Goal: Information Seeking & Learning: Learn about a topic

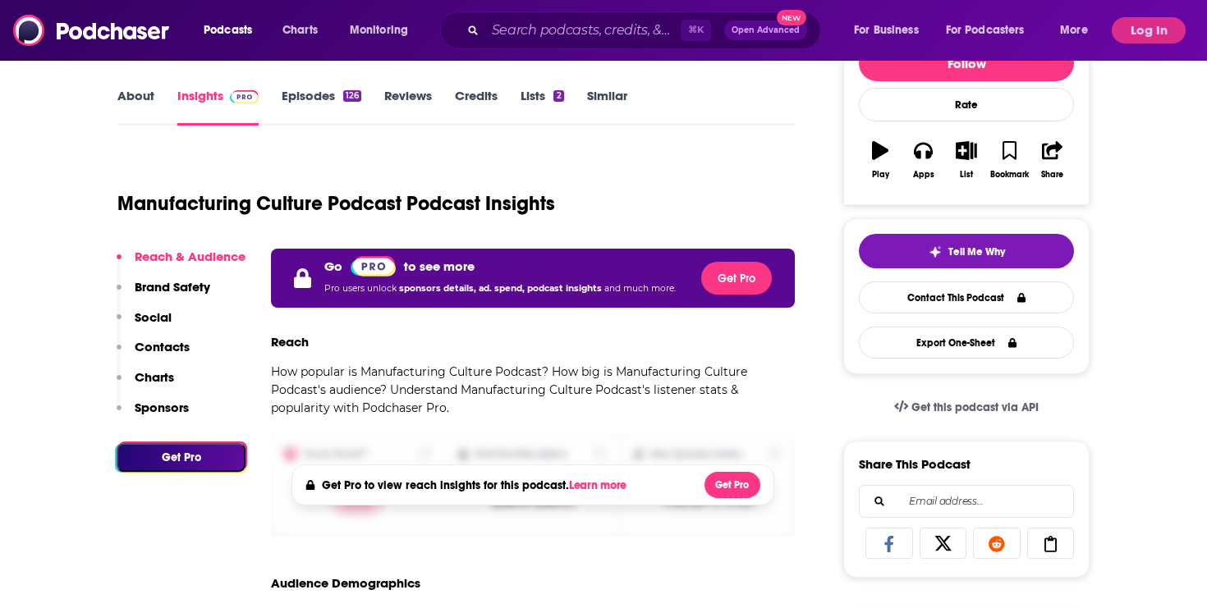
scroll to position [227, 0]
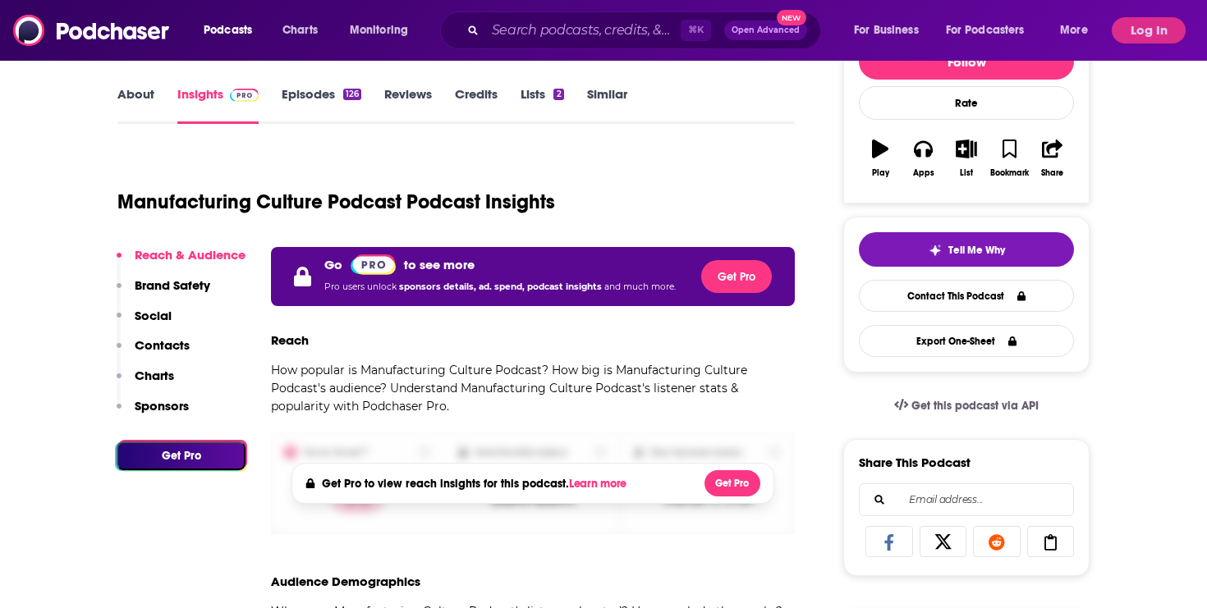
click at [126, 88] on link "About" at bounding box center [135, 105] width 37 height 38
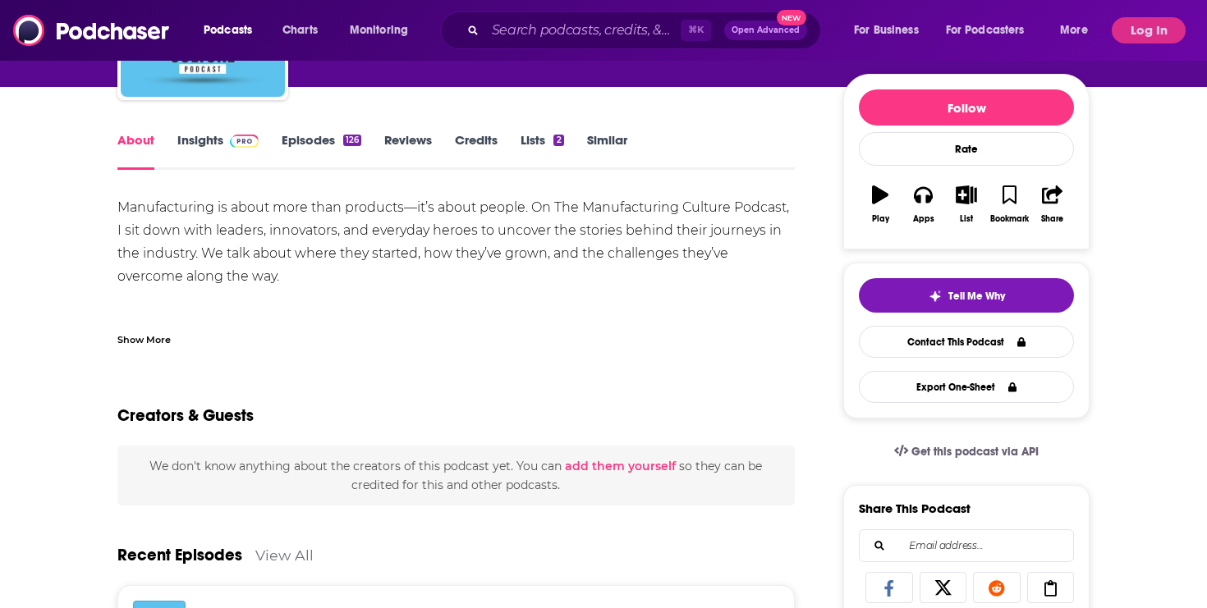
scroll to position [16, 0]
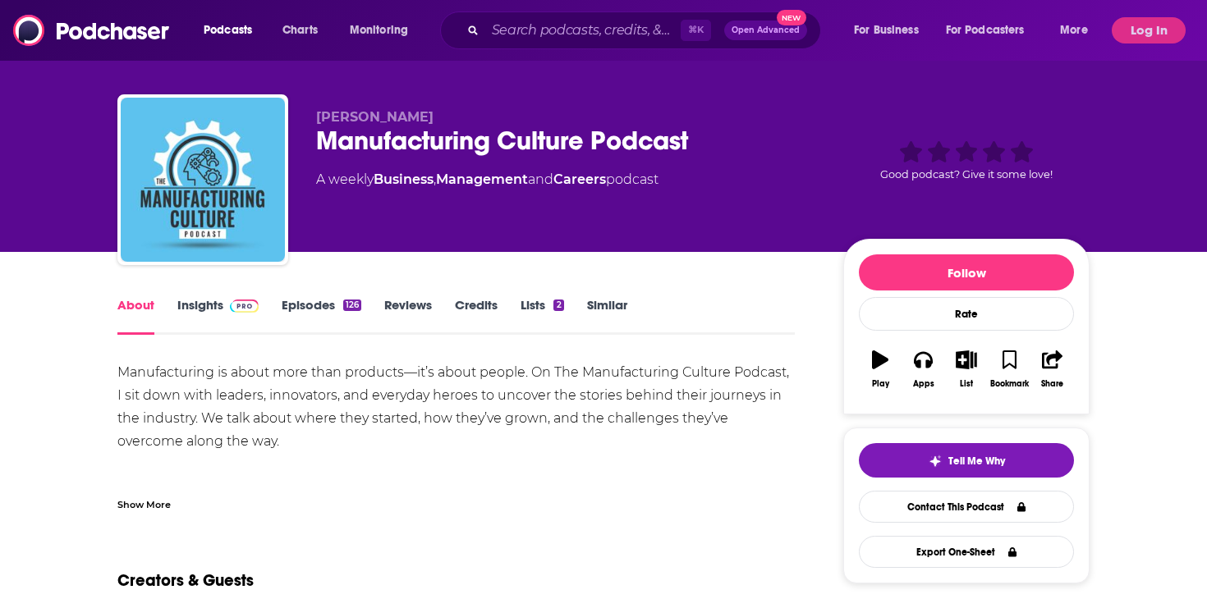
click at [209, 302] on link "Insights" at bounding box center [217, 316] width 81 height 38
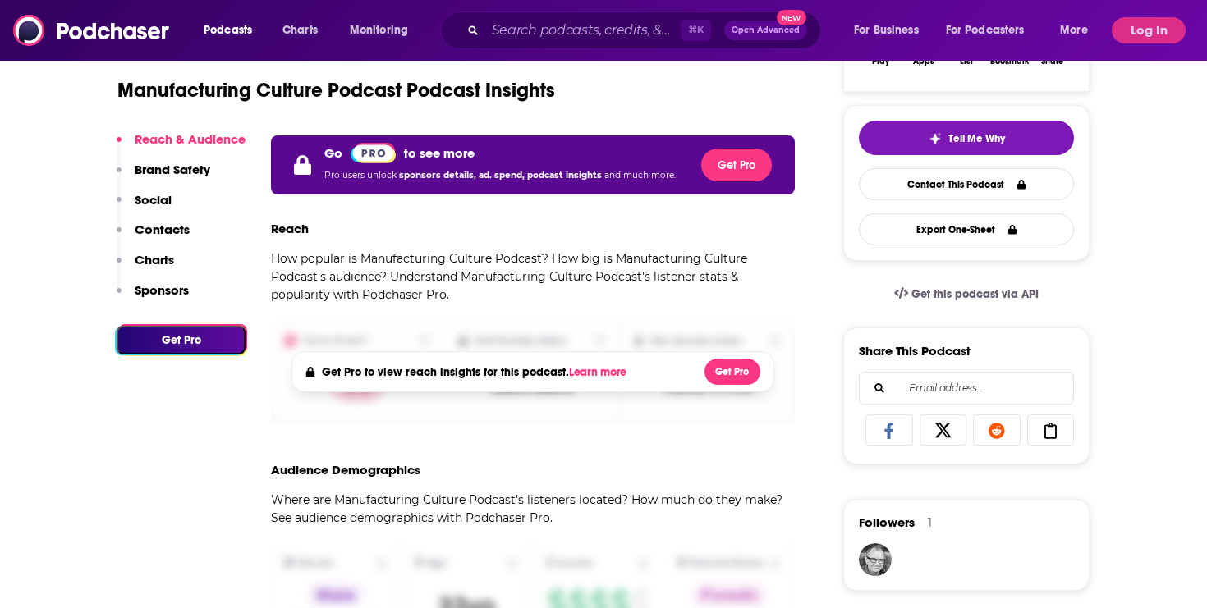
scroll to position [335, 0]
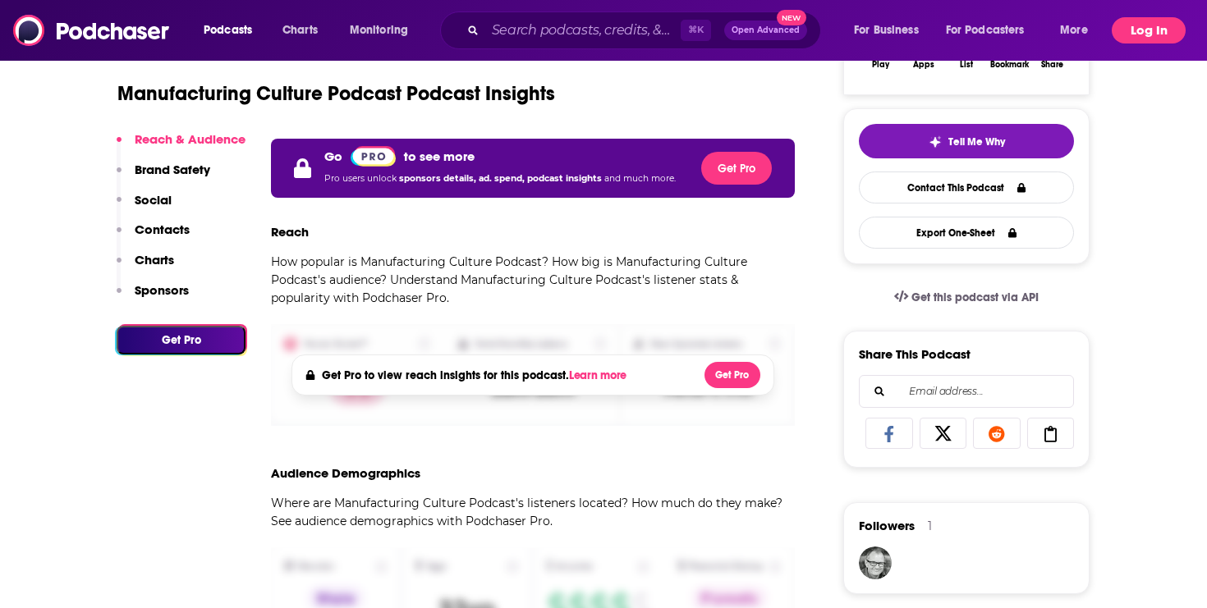
click at [1149, 39] on button "Log In" at bounding box center [1148, 30] width 74 height 26
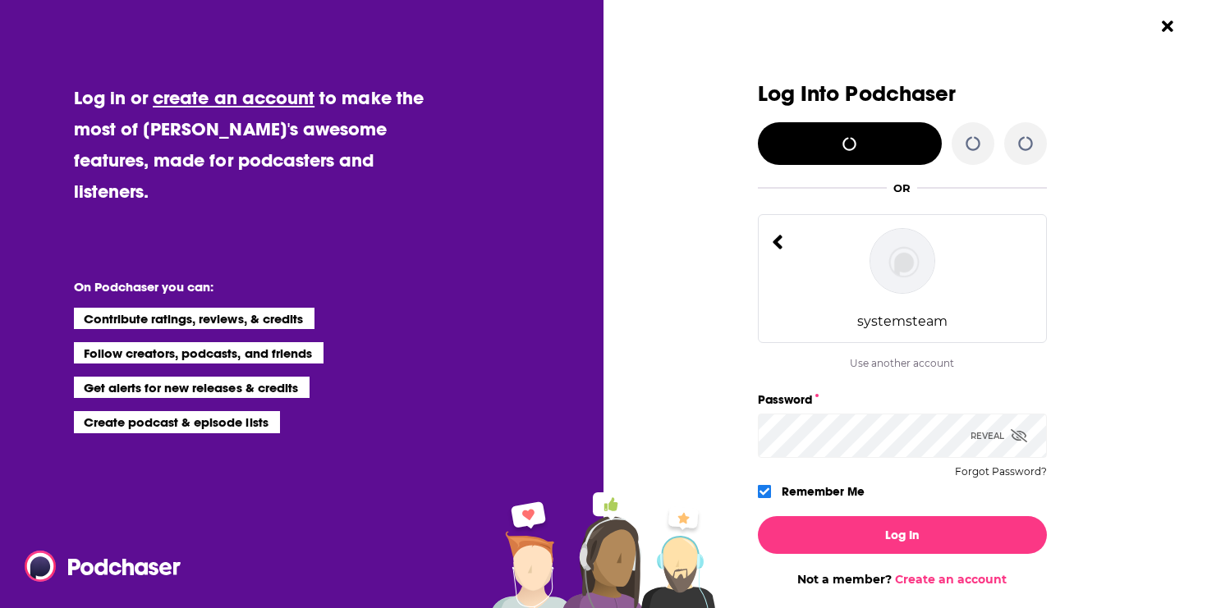
scroll to position [0, 0]
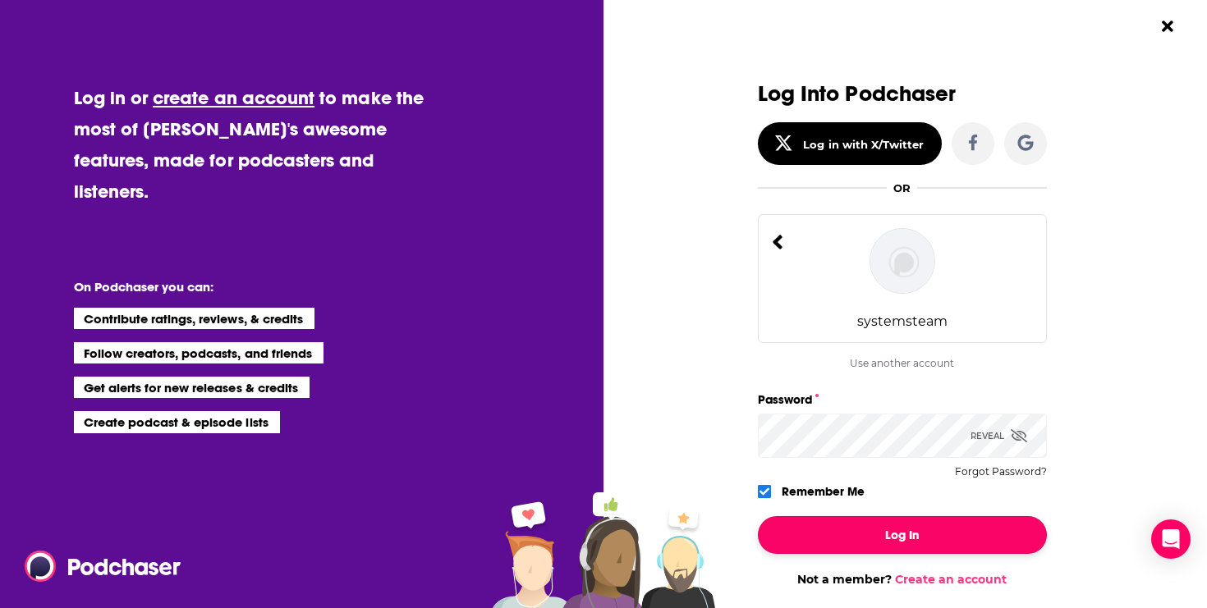
click at [878, 526] on button "Log In" at bounding box center [902, 535] width 289 height 38
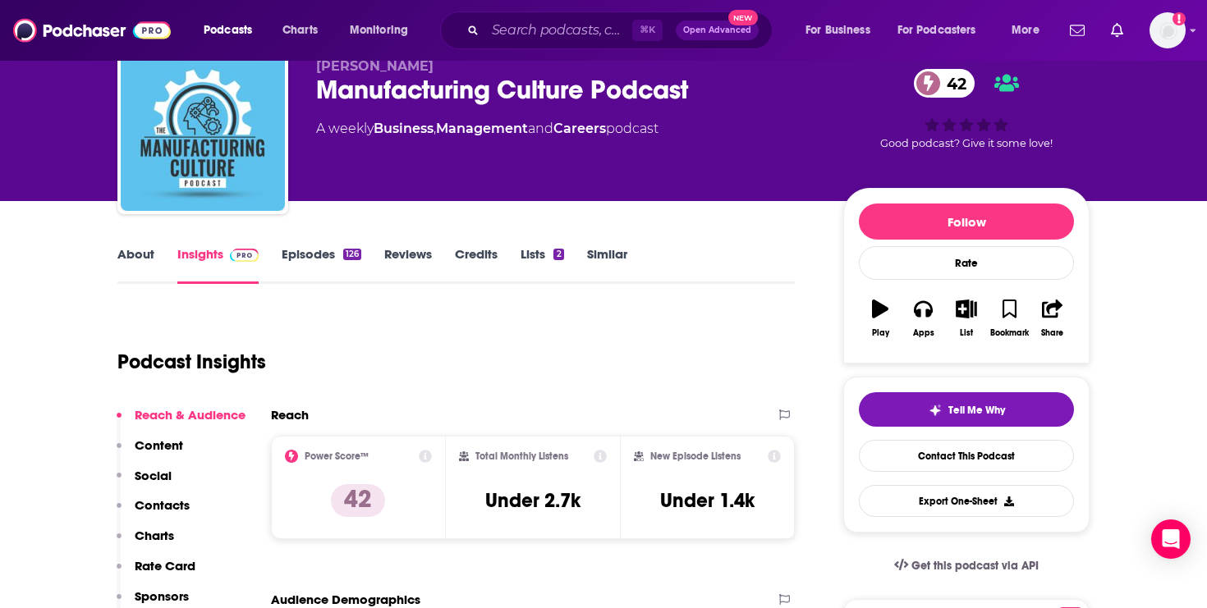
scroll to position [78, 0]
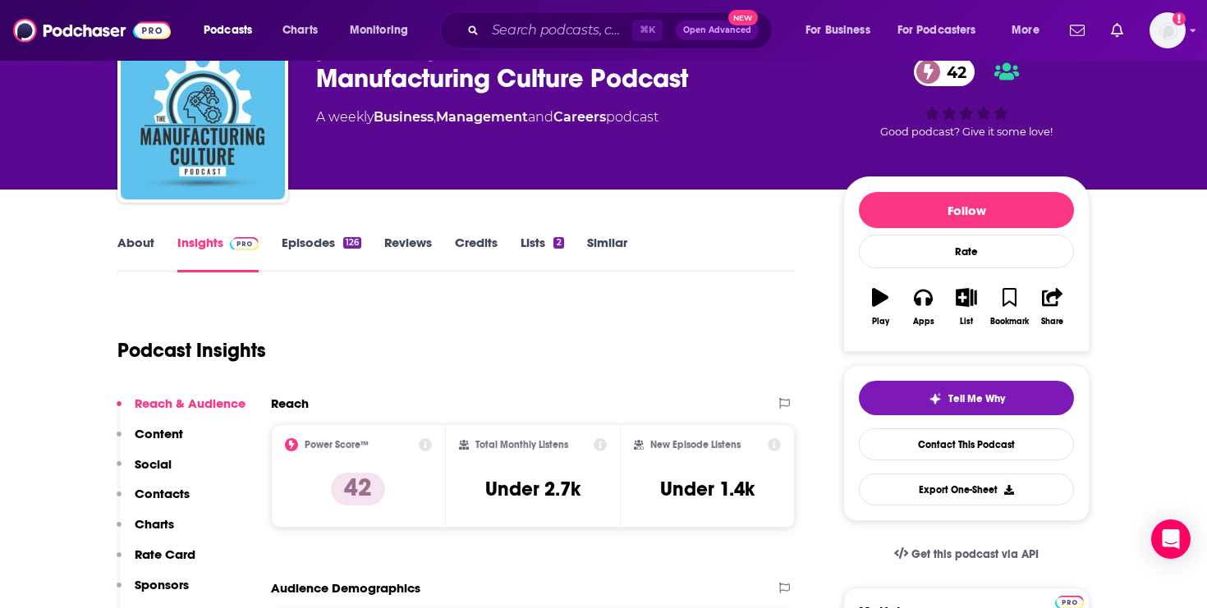
click at [123, 235] on link "About" at bounding box center [135, 254] width 37 height 38
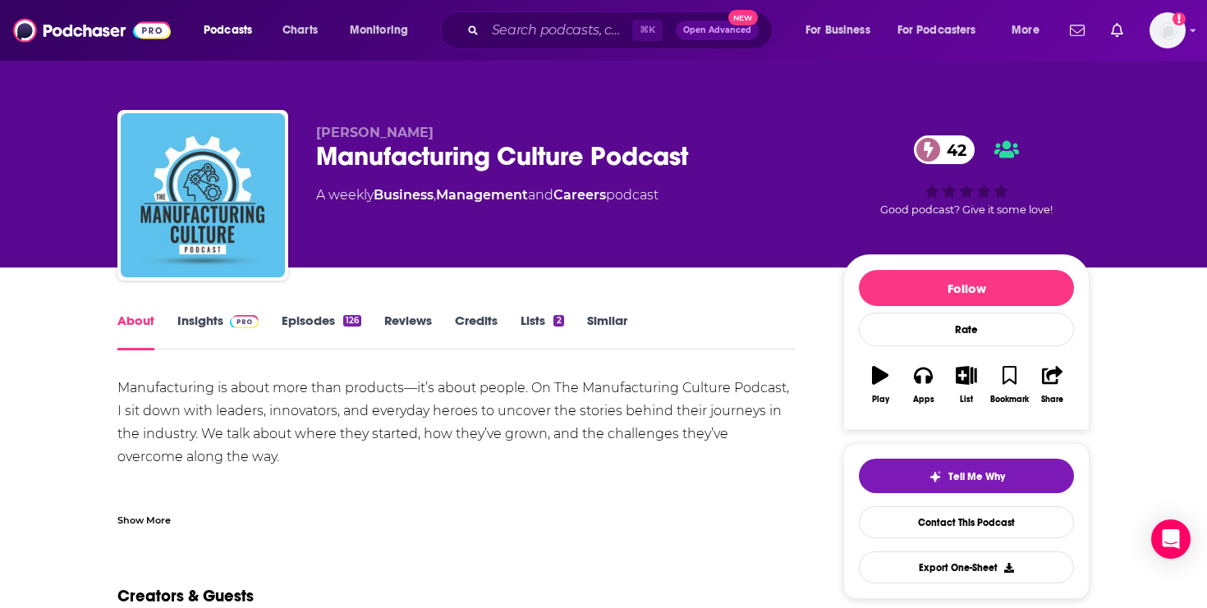
click at [121, 514] on div "Show More" at bounding box center [143, 519] width 53 height 16
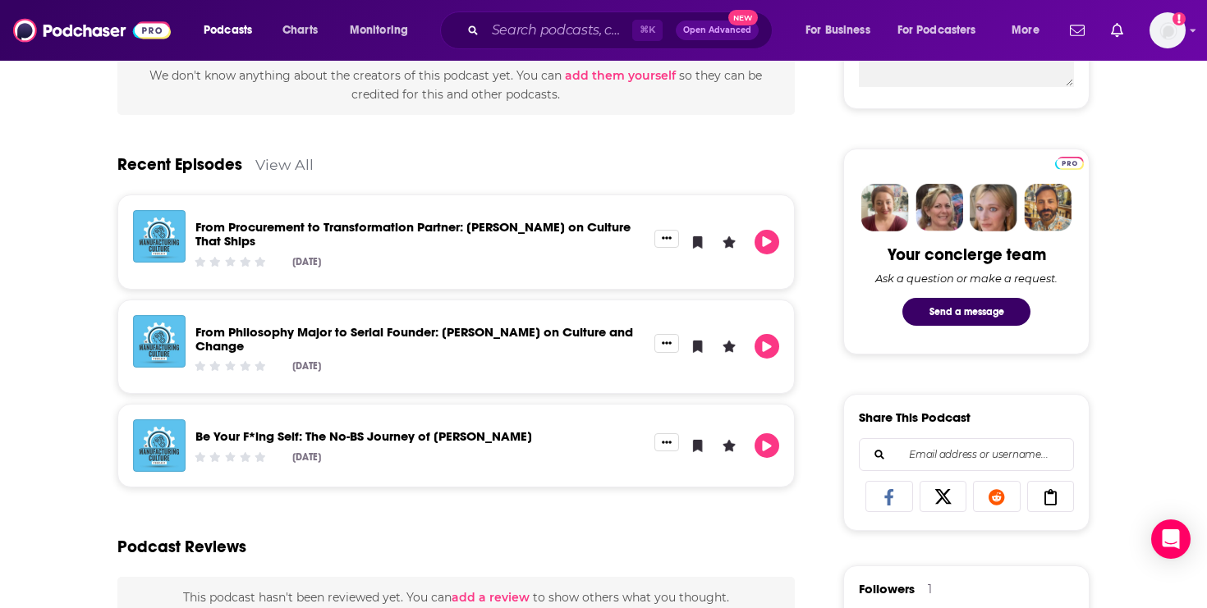
scroll to position [603, 0]
